Goal: Task Accomplishment & Management: Complete application form

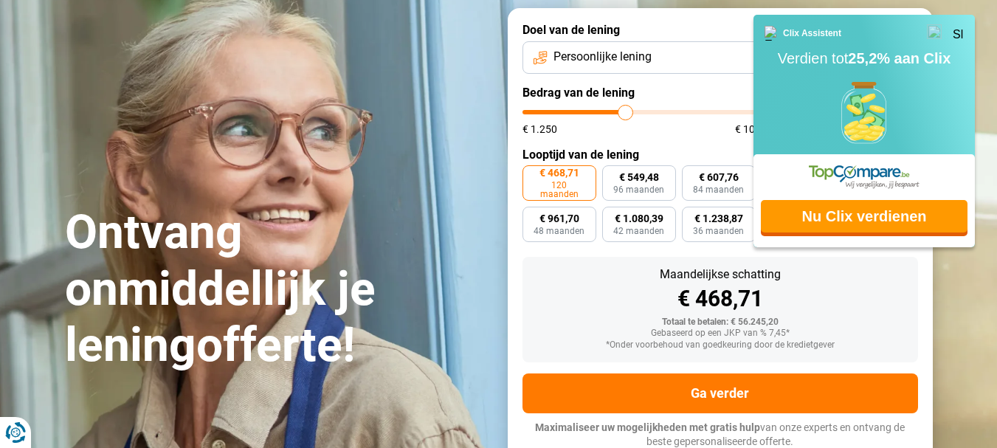
click at [956, 33] on img at bounding box center [957, 32] width 11 height 11
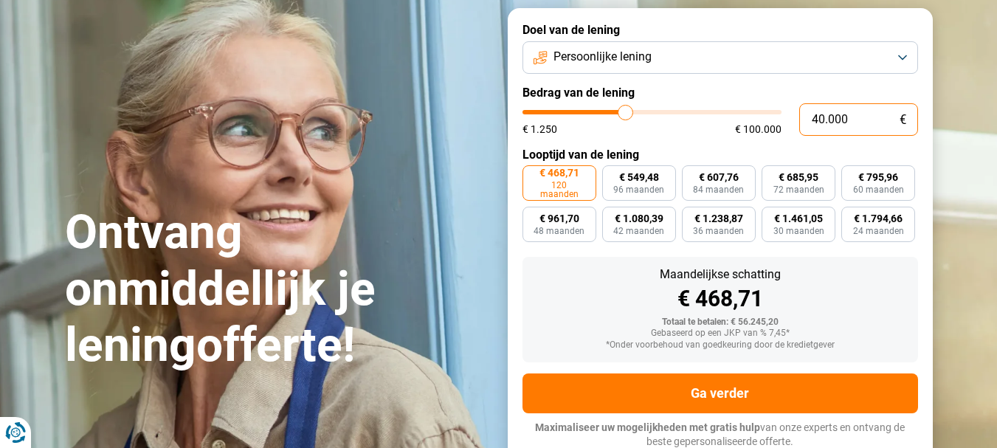
click at [823, 119] on input "40.000" at bounding box center [858, 119] width 119 height 32
type input "4.000"
type input "4000"
type input "0"
type input "1250"
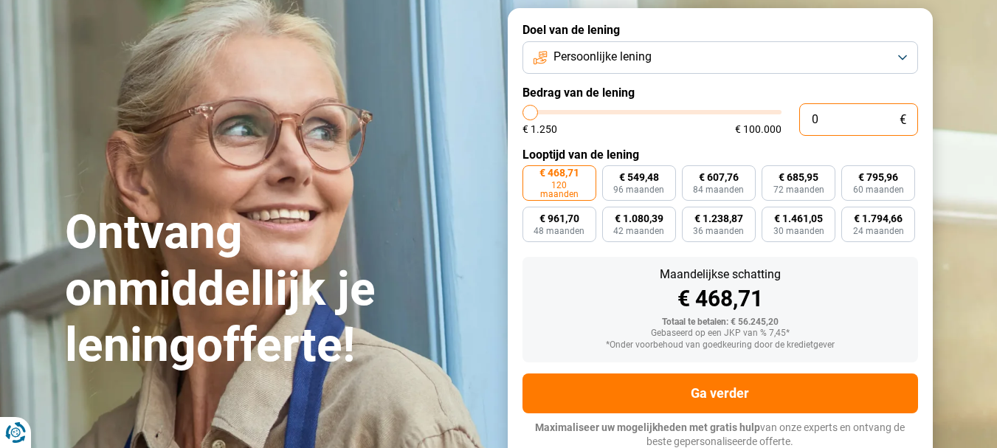
type input "4"
type input "1250"
type input "48"
type input "1250"
type input "480"
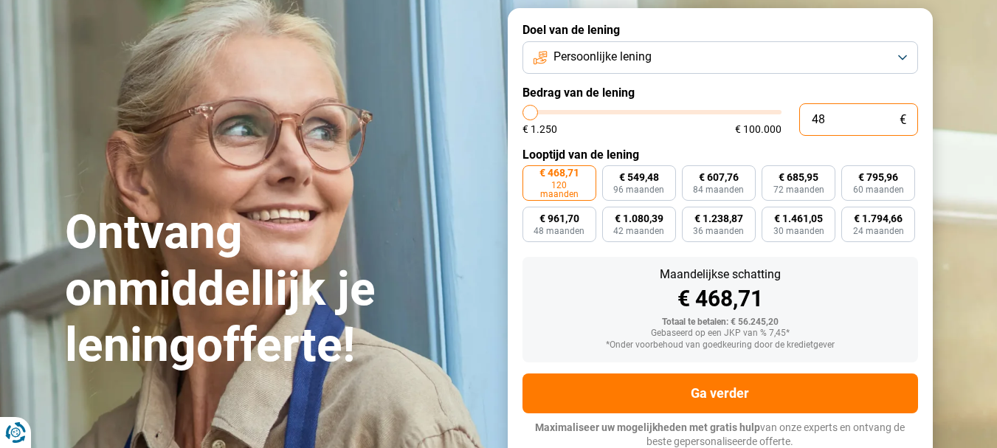
type input "1250"
type input "4.800"
type input "4750"
type input "48.000"
type input "48000"
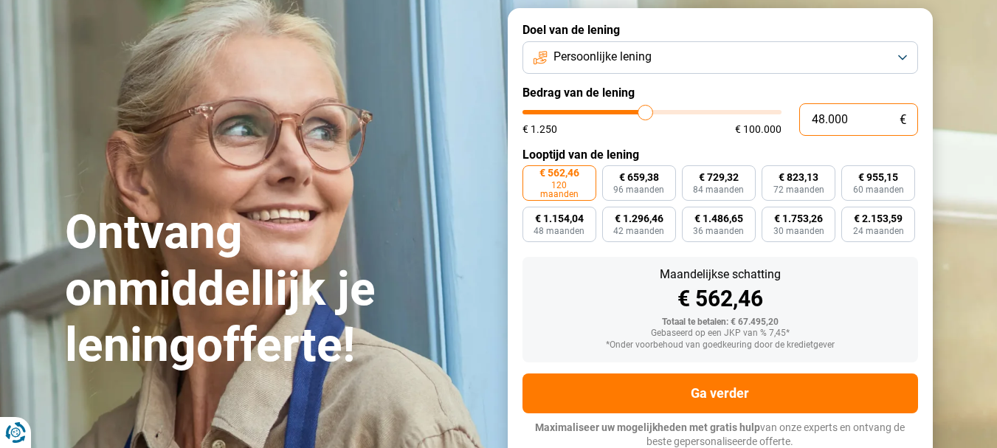
type input "48.000"
click at [561, 185] on span "120 maanden" at bounding box center [559, 190] width 55 height 18
click at [532, 175] on input "€ 562,46 120 maanden" at bounding box center [527, 170] width 10 height 10
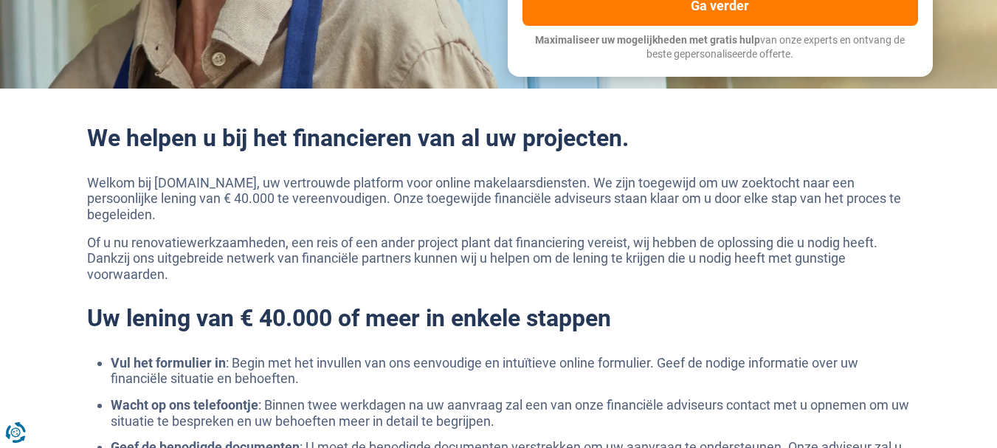
scroll to position [389, 0]
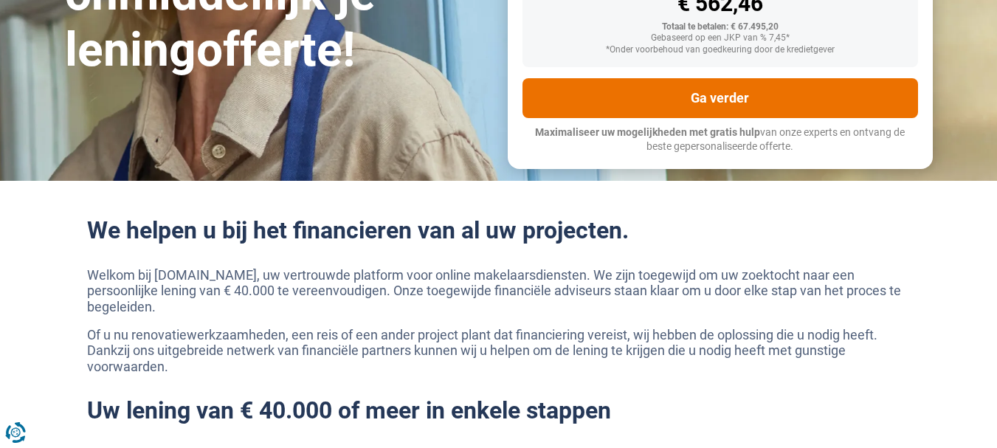
click at [719, 102] on button "Ga verder" at bounding box center [719, 98] width 395 height 40
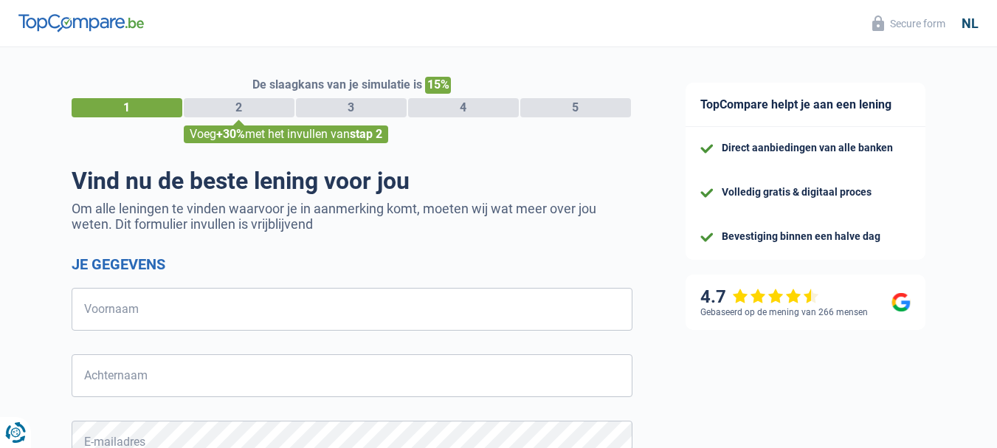
select select "32"
